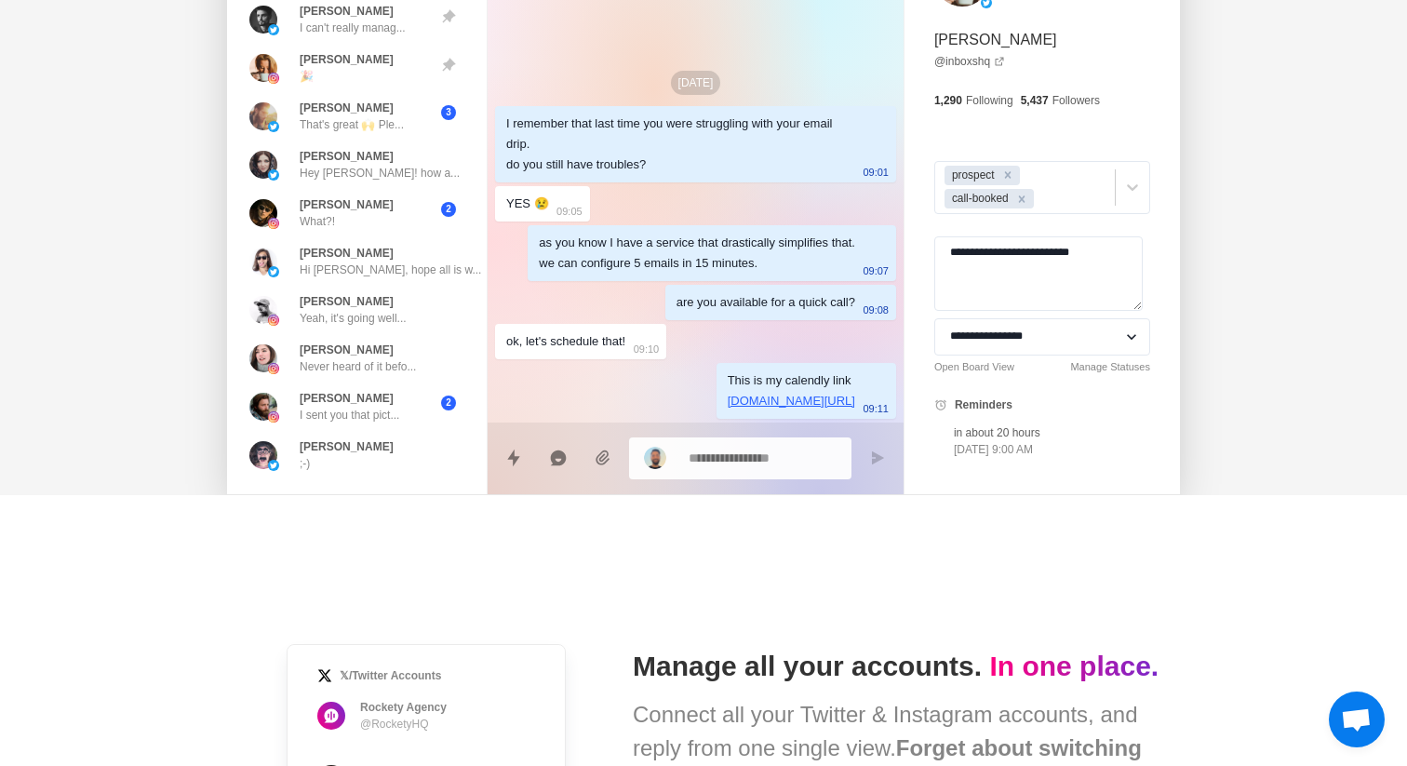
scroll to position [203, 0]
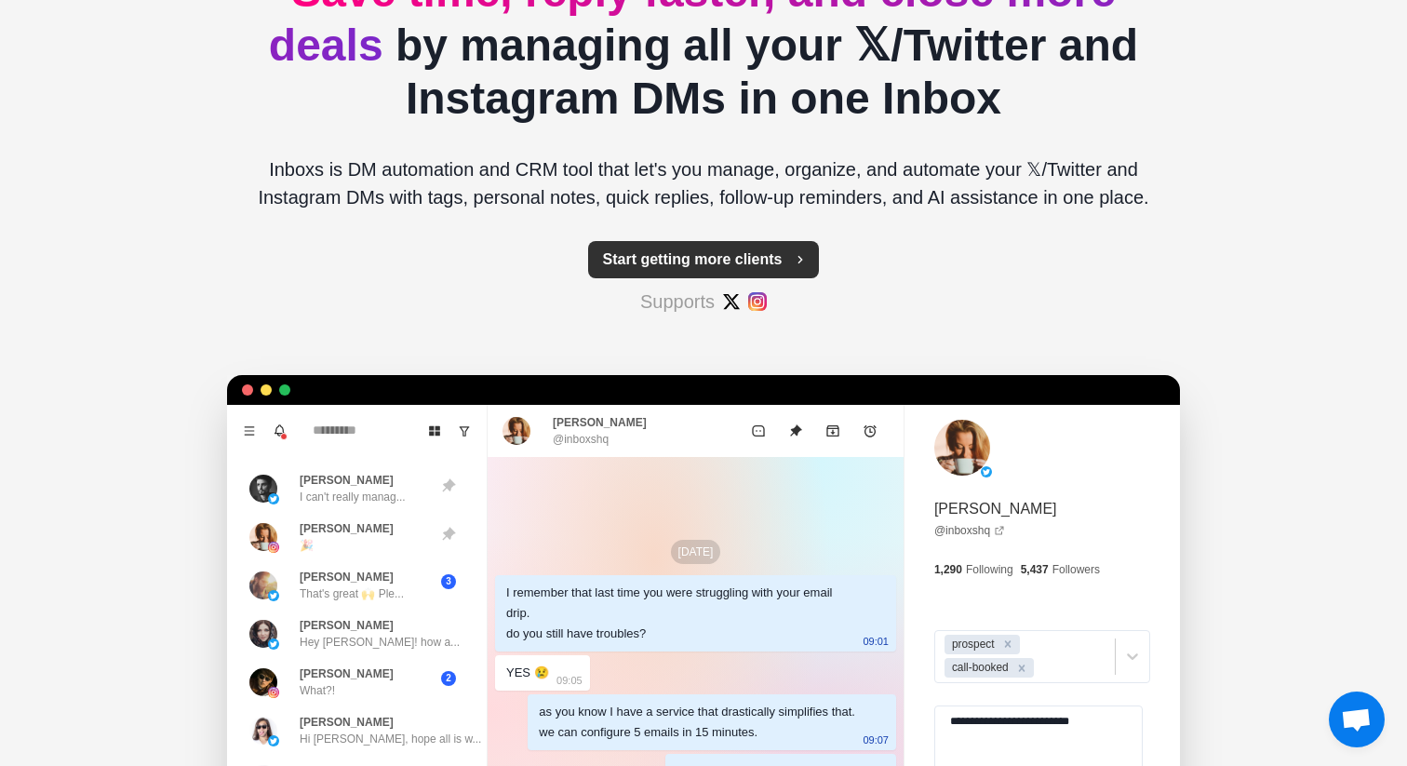
click at [674, 252] on button "Start getting more clients" at bounding box center [704, 259] width 232 height 37
type textarea "*"
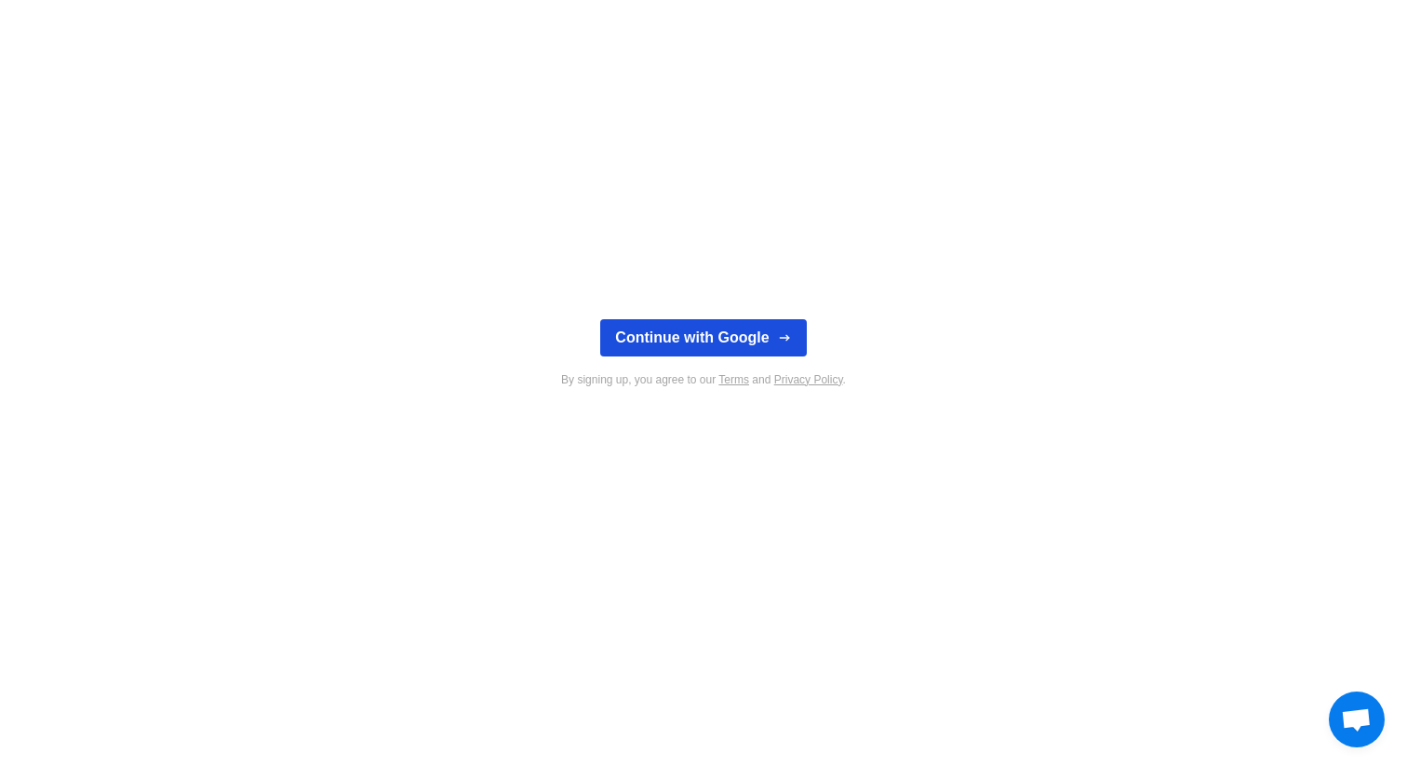
click at [665, 334] on button "Continue with Google" at bounding box center [703, 337] width 206 height 37
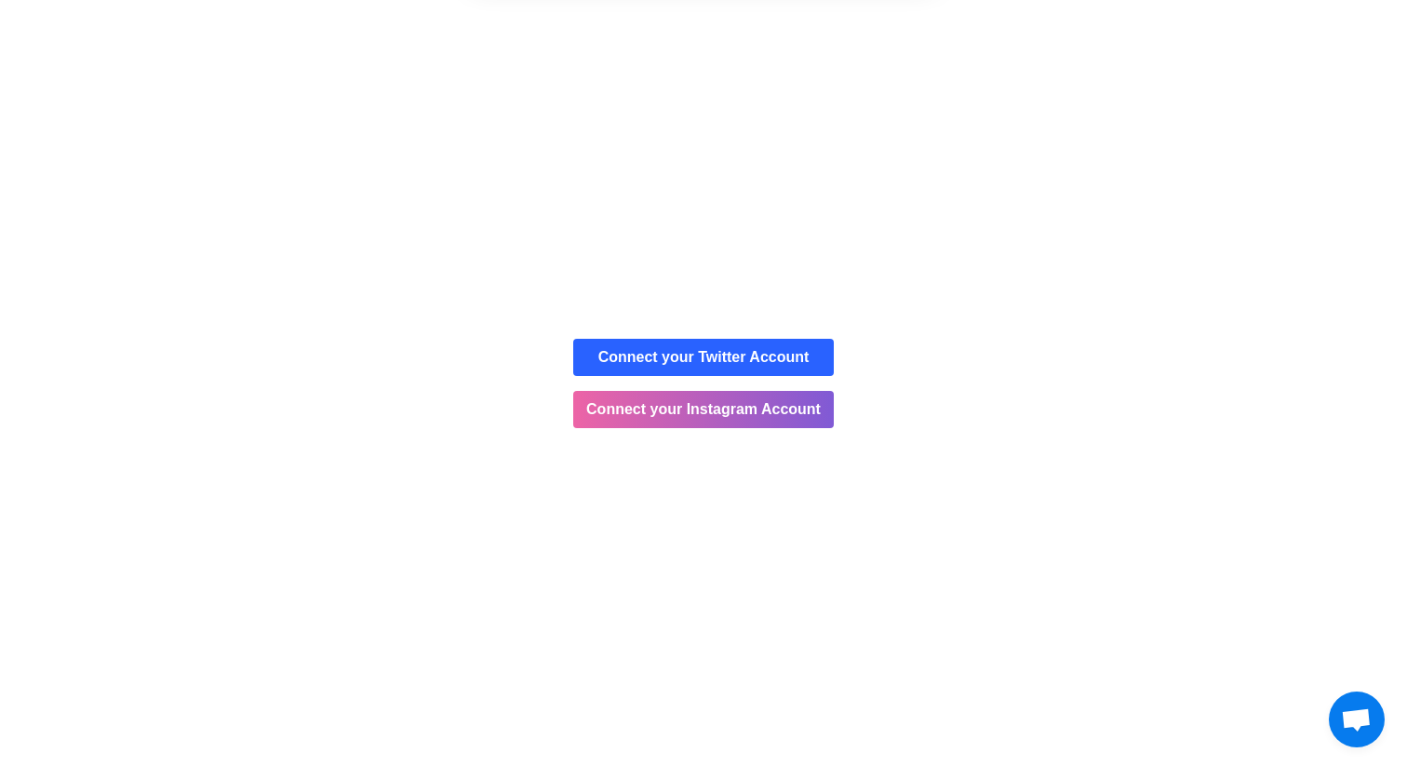
click at [780, 108] on button "Cancel" at bounding box center [769, 120] width 98 height 47
click at [733, 407] on button "Connect your Instagram Account" at bounding box center [703, 409] width 261 height 37
